Goal: Task Accomplishment & Management: Use online tool/utility

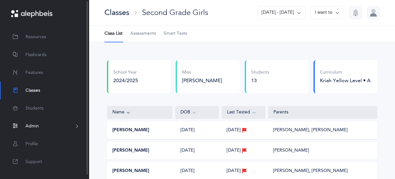
click at [32, 129] on span "Admin" at bounding box center [31, 126] width 13 height 7
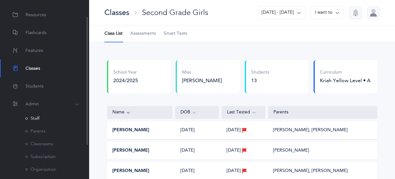
click at [38, 117] on link "Staff" at bounding box center [32, 118] width 14 height 5
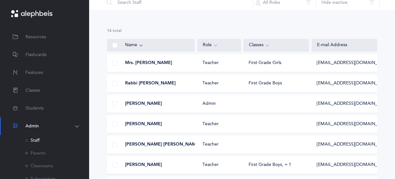
scroll to position [43, 0]
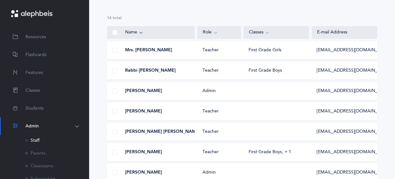
click at [148, 71] on span "Rabbi [PERSON_NAME]" at bounding box center [150, 71] width 51 height 6
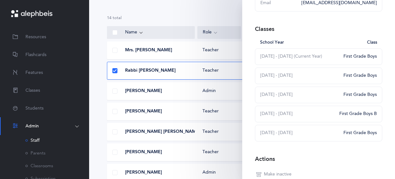
scroll to position [175, 0]
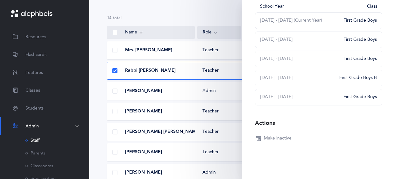
click at [357, 122] on div "Actions" at bounding box center [318, 123] width 127 height 10
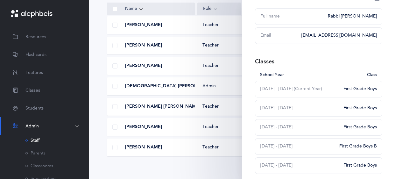
scroll to position [0, 0]
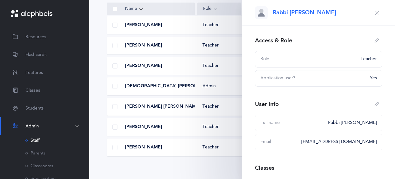
click at [377, 10] on icon "button" at bounding box center [377, 12] width 5 height 5
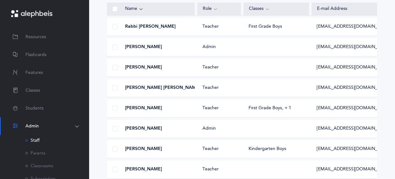
scroll to position [86, 0]
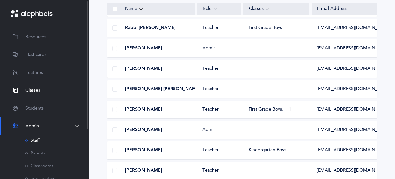
click at [31, 88] on span "Classes" at bounding box center [32, 90] width 15 height 7
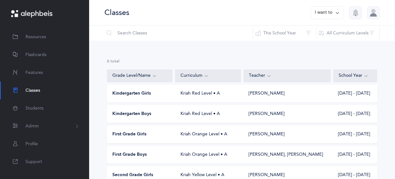
click at [142, 116] on span "Kindergarten Boys" at bounding box center [131, 114] width 39 height 6
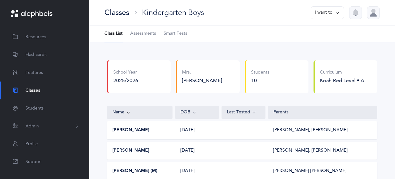
click at [124, 11] on div "Classes" at bounding box center [116, 12] width 25 height 11
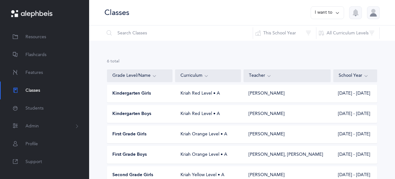
click at [151, 152] on div "First Grade Boys" at bounding box center [140, 155] width 66 height 6
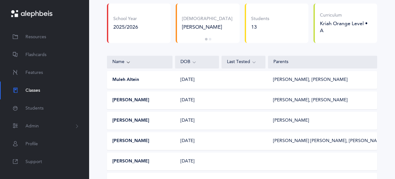
scroll to position [58, 0]
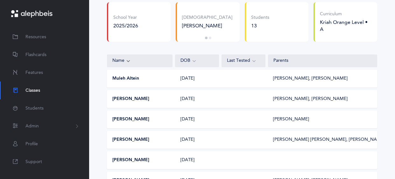
click at [123, 79] on button "Muleh Altein" at bounding box center [125, 78] width 27 height 6
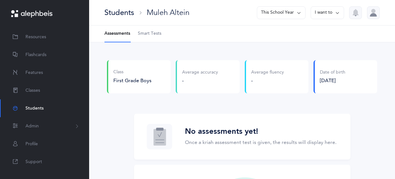
click at [282, 13] on button "This School Year" at bounding box center [281, 12] width 49 height 13
click at [283, 43] on button "[DATE] - [DATE]" at bounding box center [278, 43] width 43 height 11
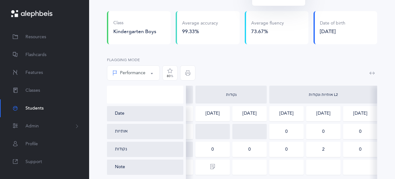
click at [240, 61] on div "Performance Percentile Performance Flagging Mode 80 %" at bounding box center [242, 69] width 270 height 31
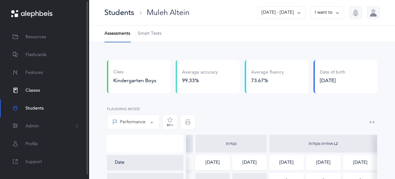
click at [35, 90] on span "Classes" at bounding box center [32, 90] width 15 height 7
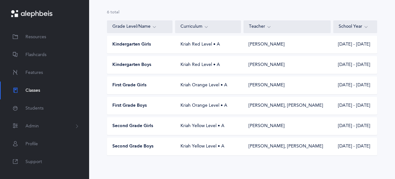
scroll to position [53, 0]
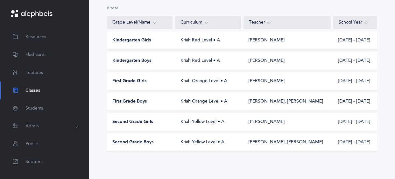
click at [143, 144] on span "Second Grade Boys" at bounding box center [132, 142] width 41 height 6
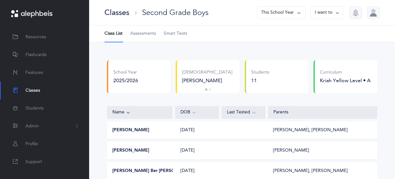
click at [289, 13] on button "This School Year" at bounding box center [281, 12] width 49 height 13
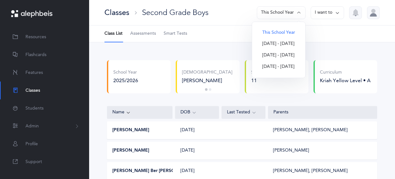
click at [289, 54] on button "[DATE] - [DATE]" at bounding box center [278, 55] width 43 height 11
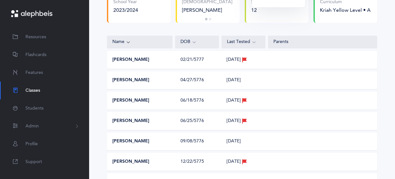
scroll to position [73, 0]
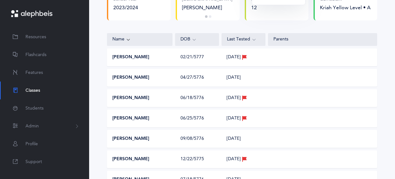
click at [122, 58] on button "[PERSON_NAME]" at bounding box center [130, 57] width 37 height 6
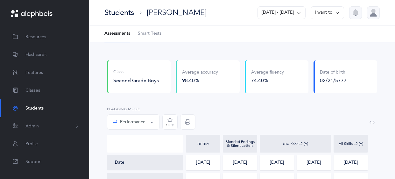
click at [168, 15] on div "[PERSON_NAME]" at bounding box center [177, 12] width 60 height 11
click at [298, 12] on icon at bounding box center [298, 12] width 5 height 7
click at [292, 42] on button "[DATE] - [DATE]" at bounding box center [279, 43] width 42 height 11
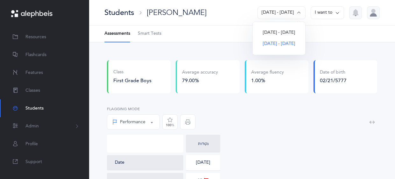
click at [123, 12] on div "Students" at bounding box center [119, 12] width 30 height 11
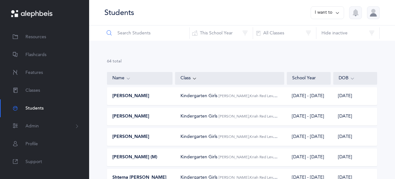
click at [150, 36] on input "text" at bounding box center [147, 32] width 86 height 15
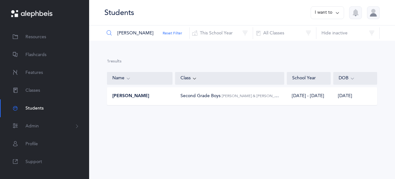
type input "brennan"
click at [143, 95] on span "[PERSON_NAME]" at bounding box center [130, 96] width 37 height 6
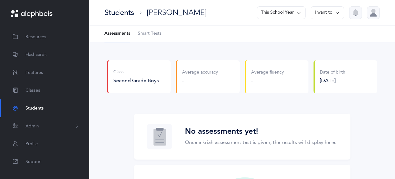
click at [337, 12] on icon at bounding box center [337, 12] width 5 height 7
click at [300, 13] on icon at bounding box center [298, 12] width 5 height 7
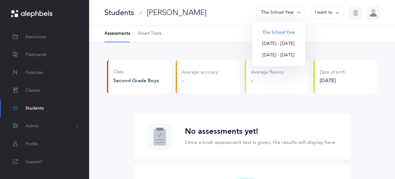
click at [289, 45] on button "[DATE] - [DATE]" at bounding box center [278, 43] width 43 height 11
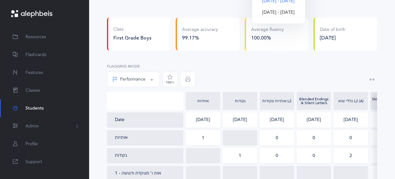
scroll to position [23, 0]
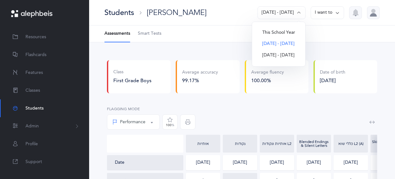
click at [283, 55] on button "[DATE] - [DATE]" at bounding box center [278, 55] width 43 height 11
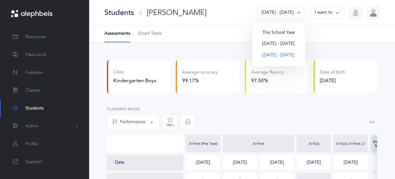
click at [283, 55] on button "[DATE] - [DATE]" at bounding box center [278, 55] width 43 height 11
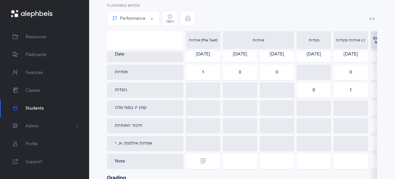
click at [213, 138] on div at bounding box center [203, 143] width 34 height 15
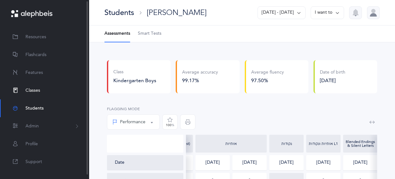
click at [27, 90] on span "Classes" at bounding box center [32, 90] width 15 height 7
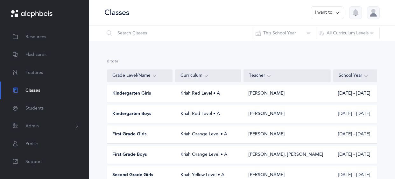
click at [138, 116] on span "Kindergarten Boys" at bounding box center [131, 114] width 39 height 6
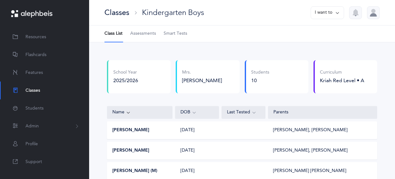
click at [141, 36] on span "Assessments" at bounding box center [143, 34] width 26 height 6
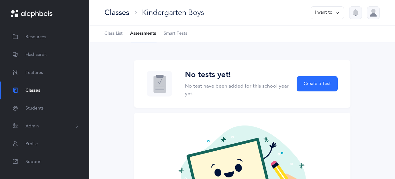
click at [335, 15] on icon at bounding box center [337, 12] width 5 height 7
click at [270, 10] on button "This School Year" at bounding box center [281, 12] width 49 height 13
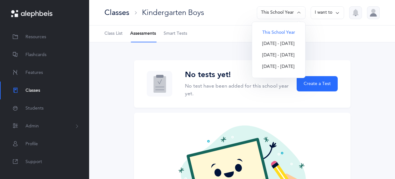
click at [269, 46] on button "[DATE] - [DATE]" at bounding box center [278, 43] width 43 height 11
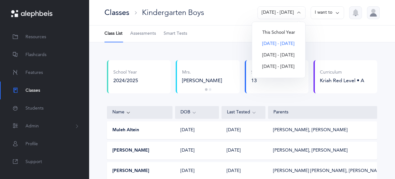
click at [333, 11] on button "I want to" at bounding box center [327, 12] width 33 height 13
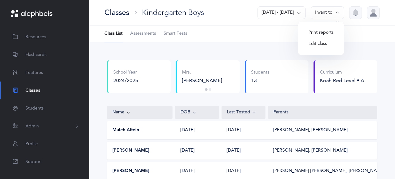
click at [318, 32] on button "Print reports" at bounding box center [320, 32] width 35 height 11
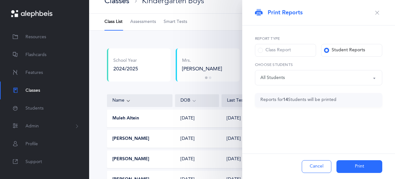
scroll to position [14, 0]
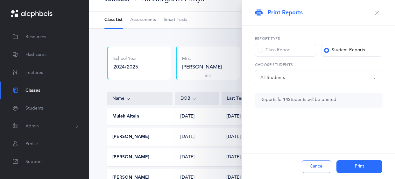
click at [355, 164] on button "Print" at bounding box center [360, 166] width 46 height 13
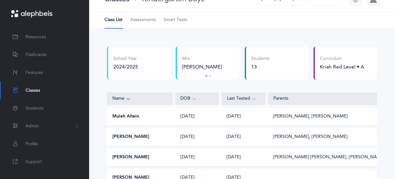
scroll to position [0, 0]
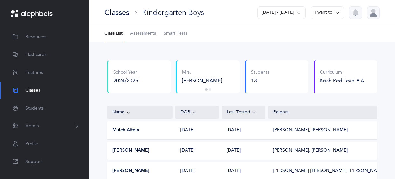
click at [342, 13] on button "I want to" at bounding box center [327, 12] width 33 height 13
click at [330, 34] on button "Print reports" at bounding box center [320, 32] width 35 height 11
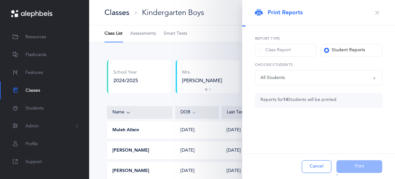
click at [263, 49] on span at bounding box center [260, 50] width 5 height 5
click at [0, 0] on input "Class Report" at bounding box center [0, 0] width 0 height 0
select select "9"
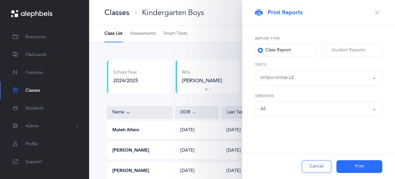
click at [355, 168] on button "Print" at bounding box center [360, 166] width 46 height 13
